Goal: Navigation & Orientation: Find specific page/section

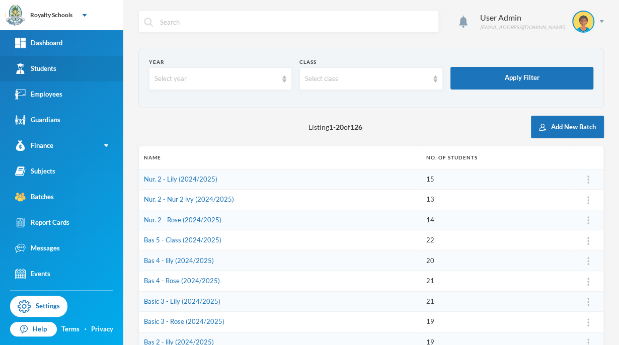
click at [93, 67] on link "Students" at bounding box center [61, 69] width 123 height 26
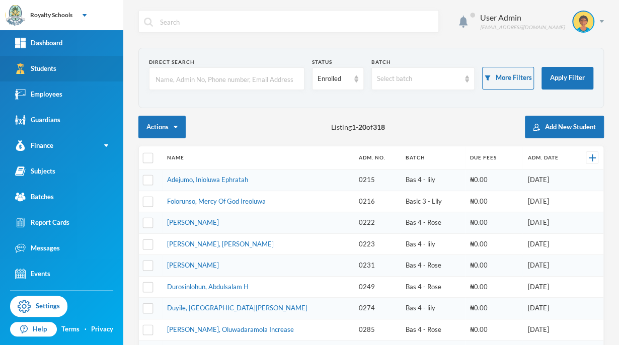
click at [105, 63] on link "Students" at bounding box center [61, 69] width 123 height 26
click at [197, 98] on section "Direct Search Status Enrolled Batch Select batch More Filters Apply Filter" at bounding box center [370, 78] width 465 height 60
click at [108, 72] on link "Students" at bounding box center [61, 69] width 123 height 26
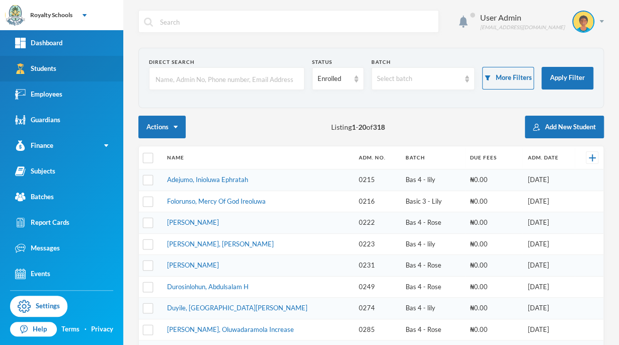
click at [108, 72] on link "Students" at bounding box center [61, 69] width 123 height 26
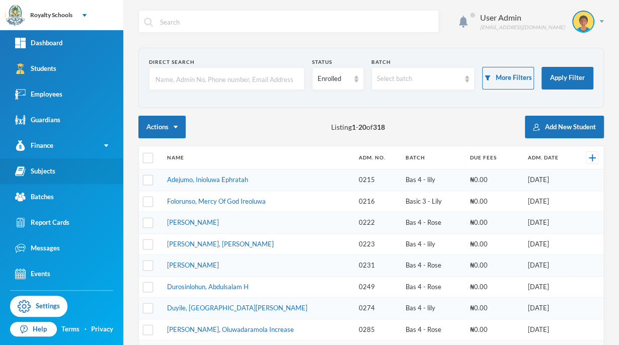
click at [34, 173] on div "Subjects" at bounding box center [35, 171] width 40 height 11
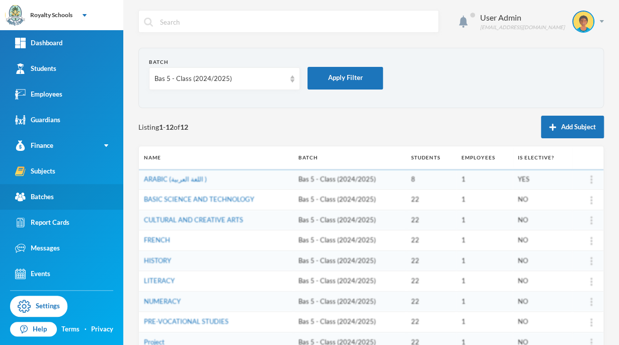
click at [34, 194] on div "Batches" at bounding box center [34, 197] width 39 height 11
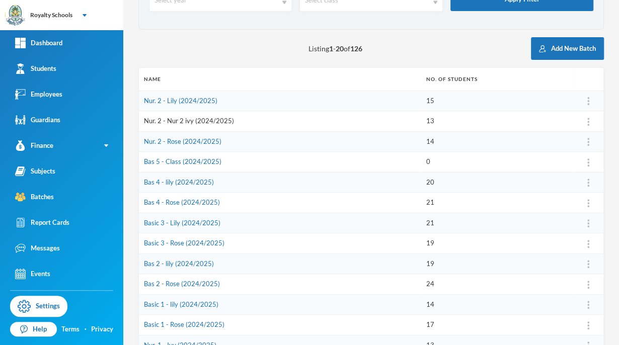
scroll to position [86, 0]
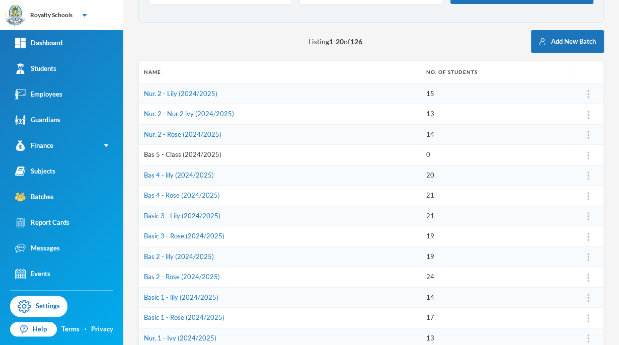
click at [198, 154] on link "Bas 5 - Class (2024/2025)" at bounding box center [182, 154] width 77 height 8
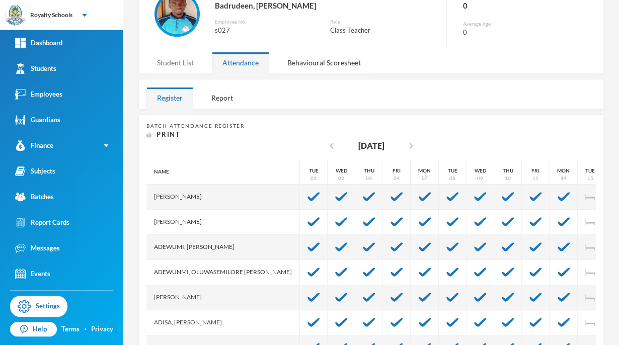
click at [176, 65] on div "Student List" at bounding box center [175, 63] width 58 height 22
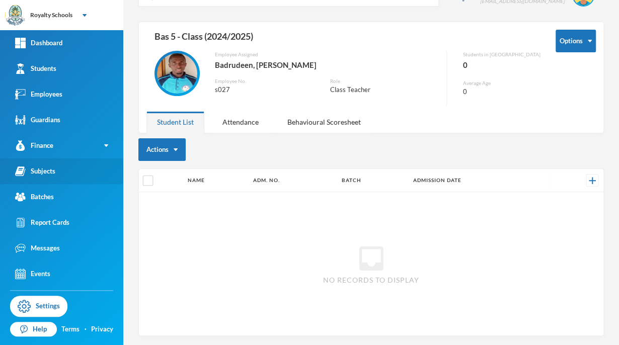
click at [78, 174] on link "Subjects" at bounding box center [61, 171] width 123 height 26
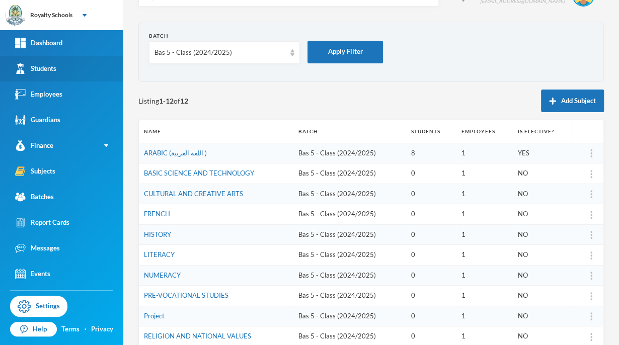
click at [30, 76] on link "Students" at bounding box center [61, 69] width 123 height 26
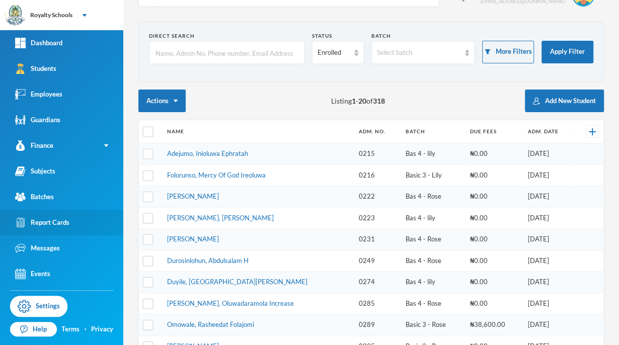
click at [46, 226] on div "Report Cards" at bounding box center [42, 222] width 54 height 11
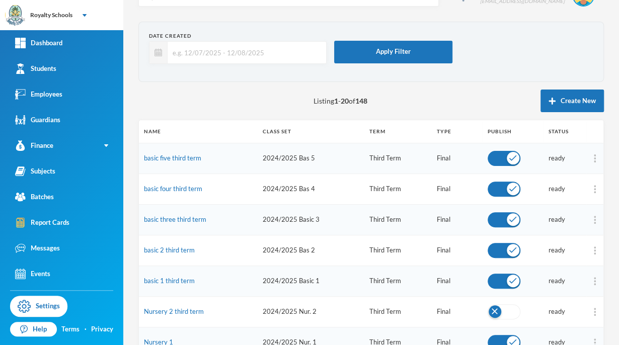
click at [487, 312] on button "button" at bounding box center [503, 311] width 33 height 15
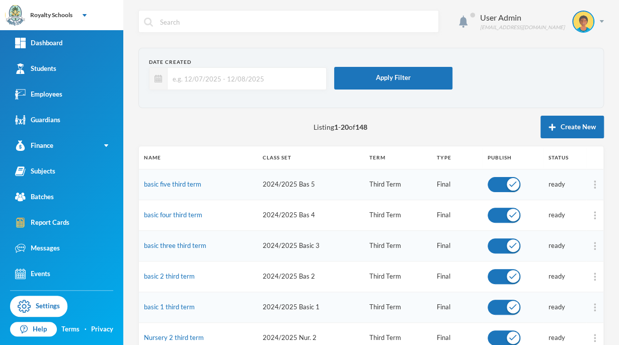
scroll to position [301, 0]
